Goal: Navigation & Orientation: Find specific page/section

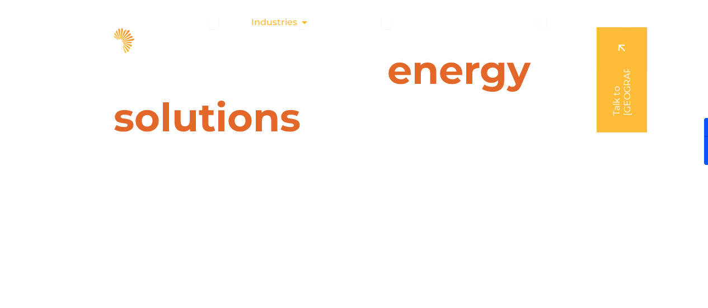
click at [299, 25] on div "Industries Close Industries Open Industries" at bounding box center [280, 22] width 76 height 22
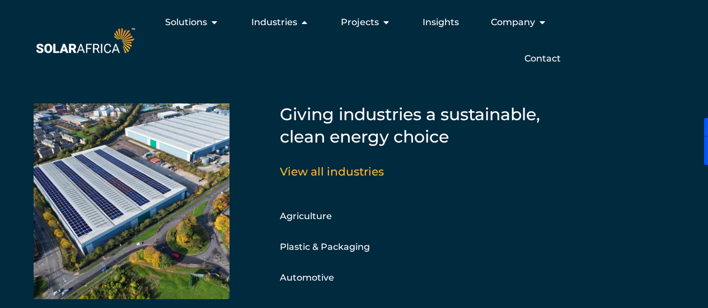
click at [208, 6] on div "Solutions Close Solutions Open Solutions Pick your solution Solar Energy Wheeli…" at bounding box center [354, 40] width 708 height 81
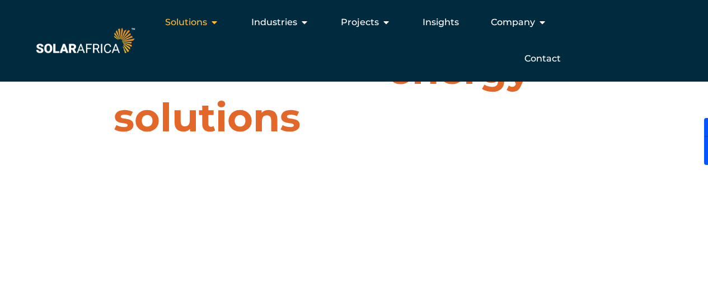
click at [209, 26] on div "Solutions Close Solutions Open Solutions" at bounding box center [192, 22] width 72 height 22
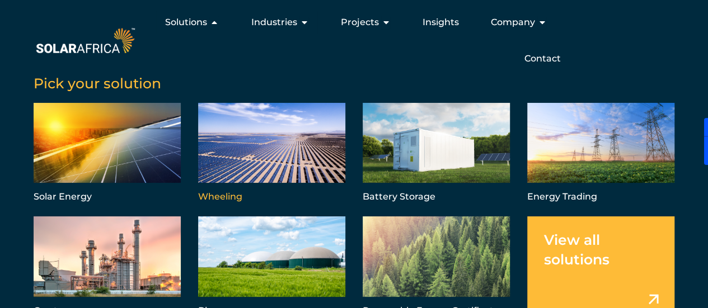
scroll to position [37, 0]
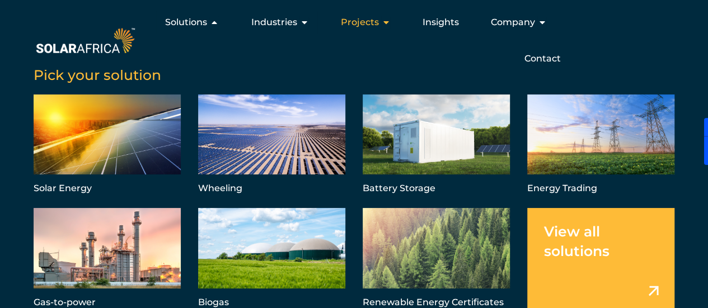
click at [371, 25] on span "Projects" at bounding box center [359, 22] width 38 height 13
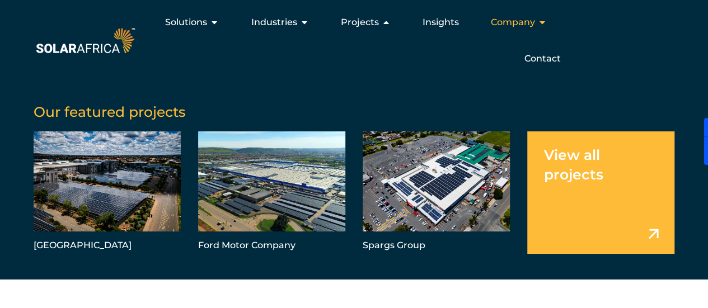
click at [511, 24] on span "Company" at bounding box center [512, 22] width 44 height 13
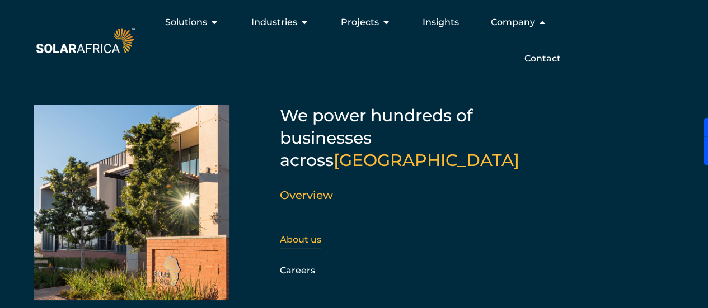
click at [291, 235] on link "About us" at bounding box center [300, 240] width 41 height 11
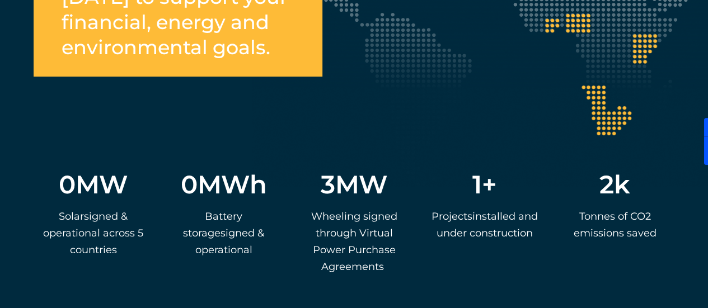
scroll to position [2183, 0]
